Goal: Task Accomplishment & Management: Manage account settings

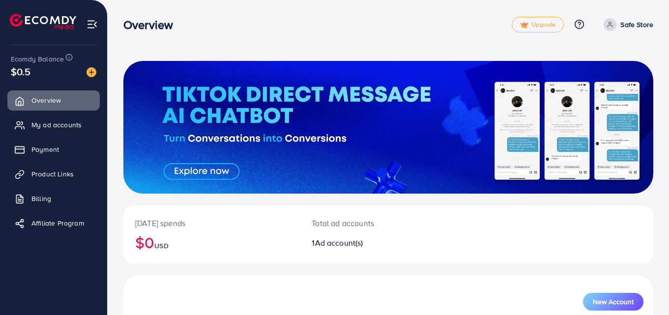
scroll to position [71, 0]
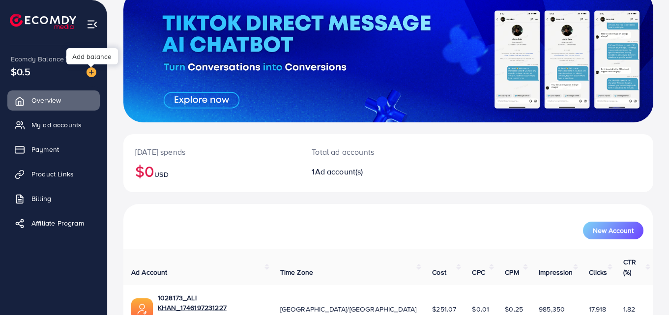
click at [92, 73] on img at bounding box center [91, 72] width 10 height 10
click at [31, 202] on link "Billing" at bounding box center [53, 199] width 92 height 20
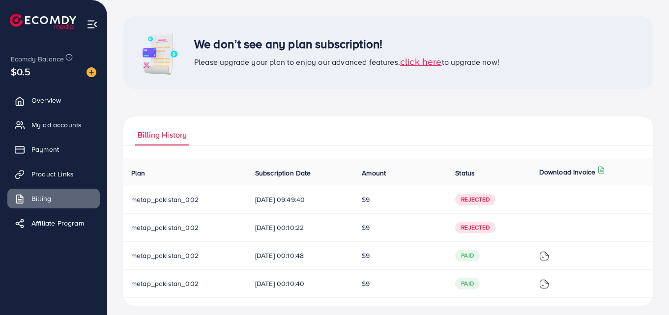
scroll to position [51, 0]
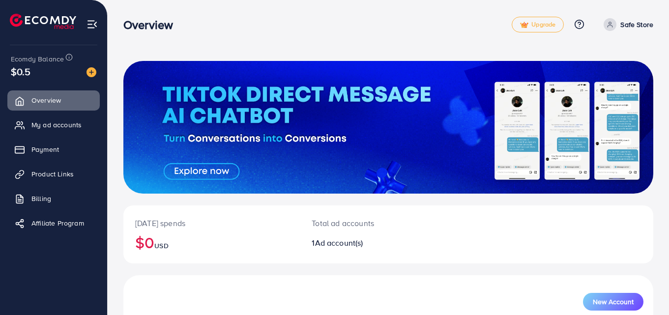
scroll to position [112, 0]
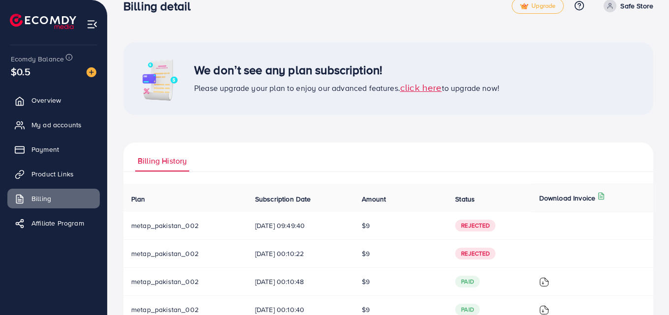
scroll to position [51, 0]
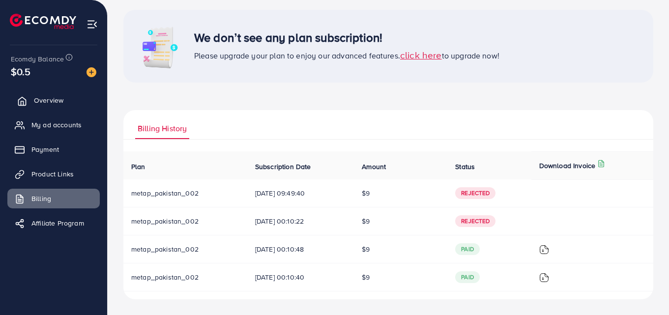
click at [46, 95] on link "Overview" at bounding box center [53, 100] width 92 height 20
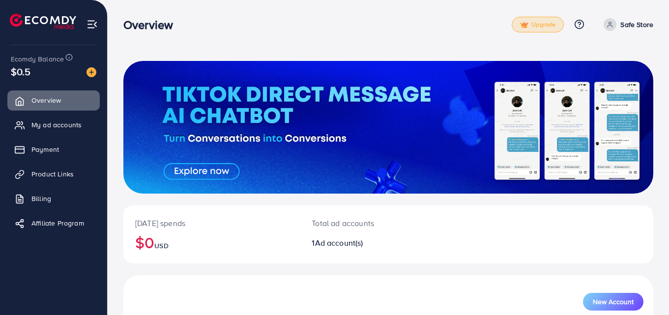
click at [552, 19] on link "Upgrade" at bounding box center [538, 25] width 52 height 16
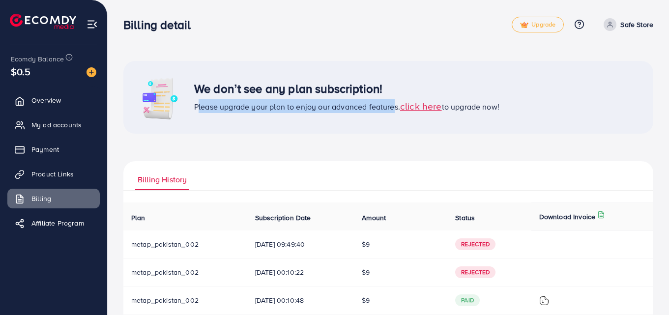
drag, startPoint x: 194, startPoint y: 96, endPoint x: 392, endPoint y: 126, distance: 200.8
click at [392, 126] on div "We don’t see any plan subscription! Please upgrade your plan to enjoy our advan…" at bounding box center [388, 97] width 530 height 73
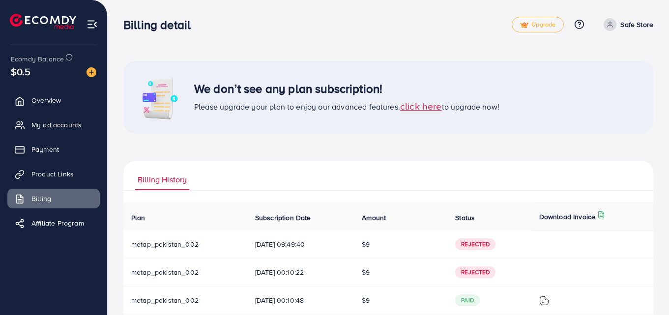
click at [547, 78] on div "We don’t see any plan subscription! Please upgrade your plan to enjoy our advan…" at bounding box center [388, 97] width 530 height 73
click at [427, 110] on span "click here" at bounding box center [421, 105] width 42 height 13
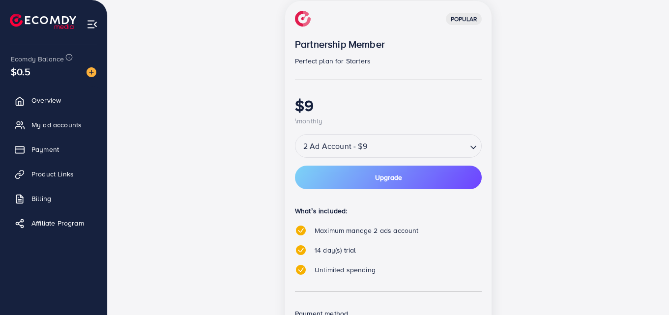
scroll to position [146, 0]
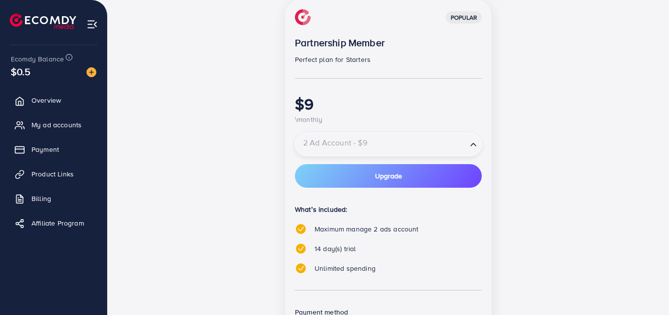
click at [370, 151] on input "Search for option" at bounding box center [381, 144] width 170 height 17
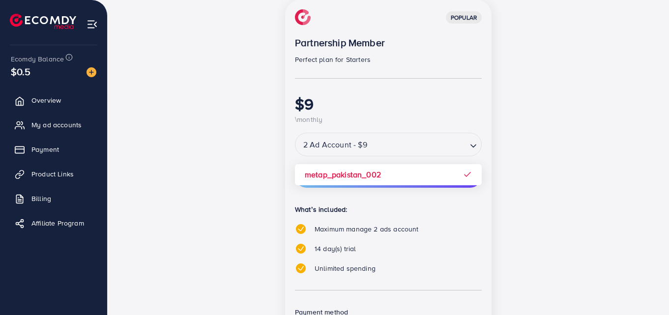
click at [518, 242] on div "popular Partnership Member Perfect plan for Starters $9 \monthly 2 Ad Account -…" at bounding box center [388, 203] width 425 height 407
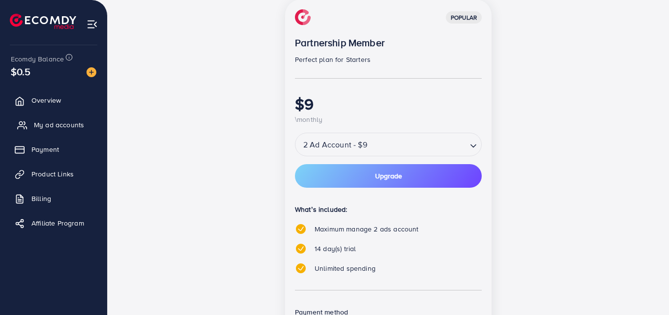
click at [57, 134] on link "My ad accounts" at bounding box center [53, 125] width 92 height 20
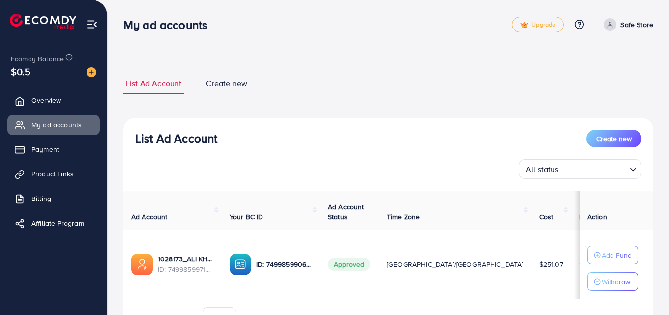
scroll to position [57, 0]
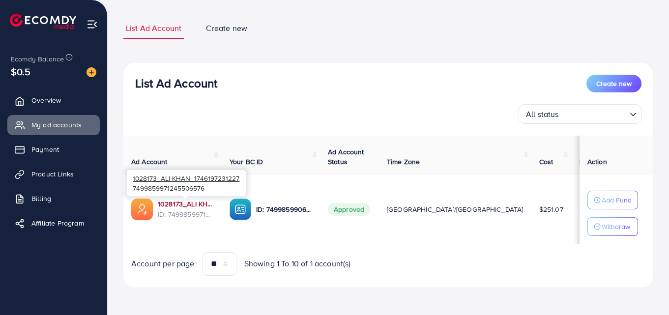
click at [180, 199] on link "1028173_ALI KHAN_1746197231227" at bounding box center [186, 204] width 56 height 10
click at [69, 170] on span "Product Links" at bounding box center [55, 174] width 42 height 10
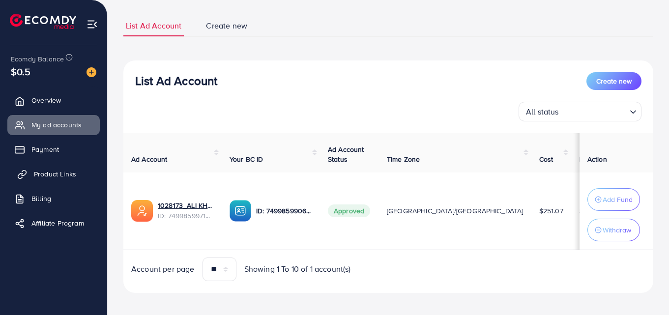
click at [60, 170] on span "Product Links" at bounding box center [55, 174] width 42 height 10
click at [52, 175] on span "Product Links" at bounding box center [55, 174] width 42 height 10
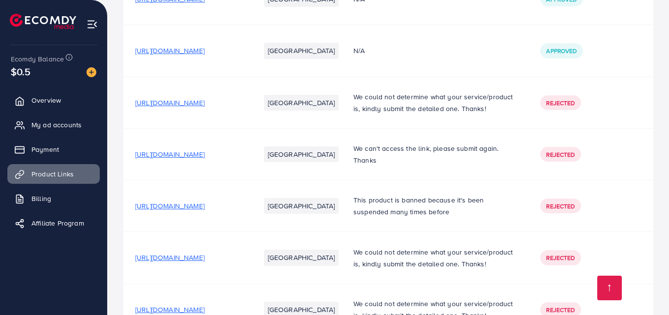
scroll to position [1324, 0]
click at [204, 5] on span "https://mjr9x0-60.myshopify.com/products/black-acrylic-stick" at bounding box center [169, 0] width 69 height 10
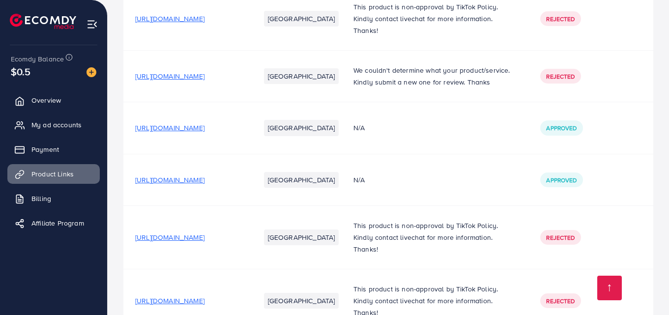
scroll to position [965, 0]
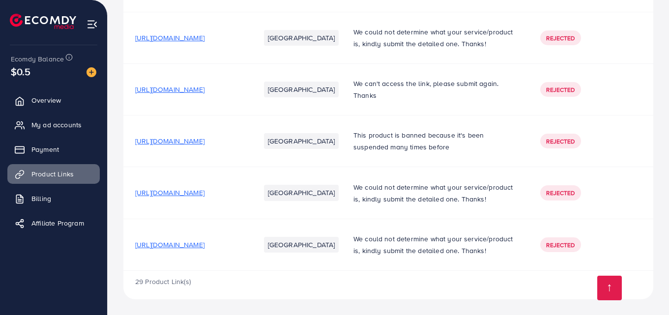
scroll to position [1543, 0]
click at [204, 240] on span "https://zn-mart.myshopify.com/products/learning-laptop-toy-for-kids" at bounding box center [169, 245] width 69 height 10
